Goal: Task Accomplishment & Management: Manage account settings

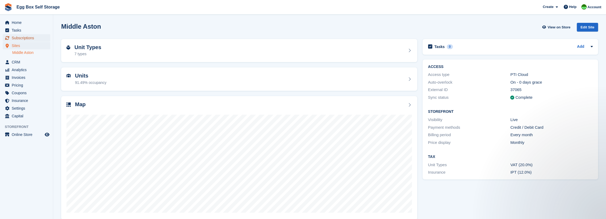
click at [13, 37] on span "Subscriptions" at bounding box center [28, 37] width 32 height 7
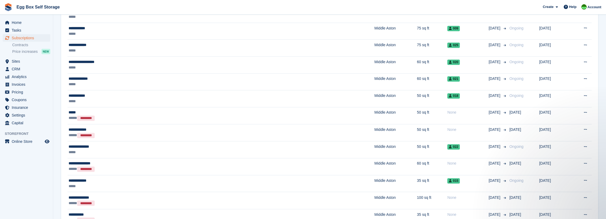
scroll to position [771, 0]
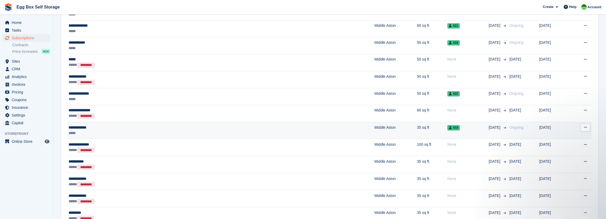
click at [92, 126] on div "**********" at bounding box center [145, 128] width 153 height 6
